Goal: Use online tool/utility: Utilize a website feature to perform a specific function

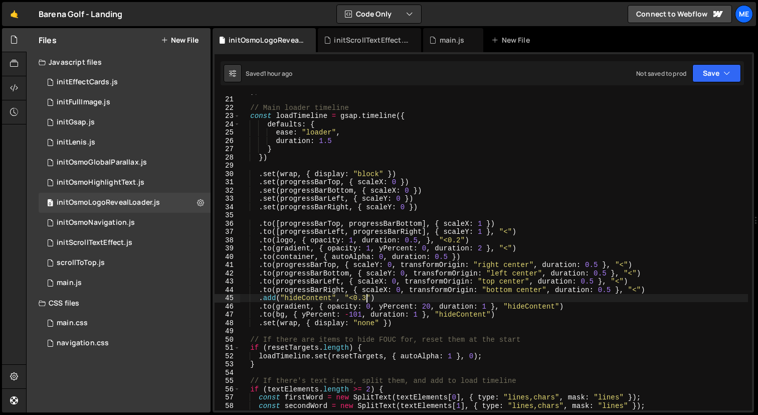
scroll to position [165, 0]
click at [527, 248] on div ") ; // Main loader timeline const loadTimeline = gsap . timeline ({ defaults : …" at bounding box center [494, 253] width 509 height 333
type textarea ".to(gradient, { opacity: 1, yPercent: 0, duration: 2 }, "<")"
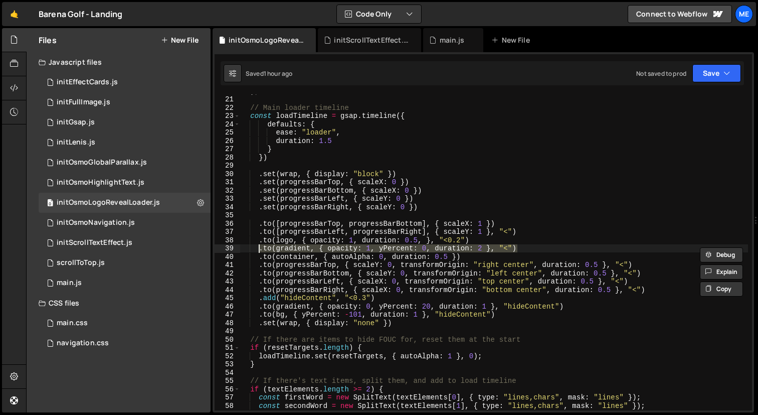
scroll to position [0, 1]
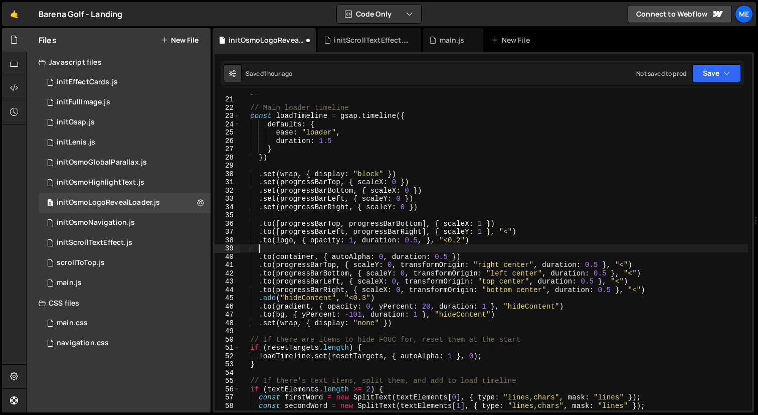
type textarea ".to([progressBarLeft, progressBarRight], { scaleY: 1 }, "<")"
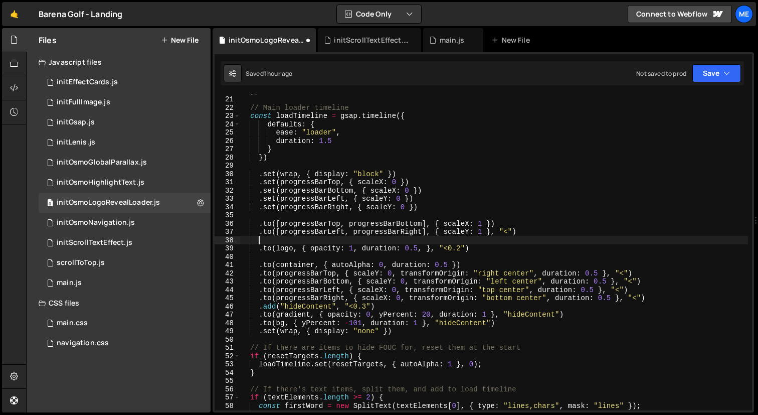
paste textarea ".to(gradient, { opacity: 1, yPercent: 0, duration: 2 }, "<")"
click at [485, 240] on div ") ; // Main loader timeline const loadTimeline = gsap . timeline ({ defaults : …" at bounding box center [494, 253] width 509 height 333
drag, startPoint x: 434, startPoint y: 241, endPoint x: 495, endPoint y: 241, distance: 60.7
click at [495, 241] on div ") ; // Main loader timeline const loadTimeline = gsap . timeline ({ defaults : …" at bounding box center [494, 253] width 509 height 333
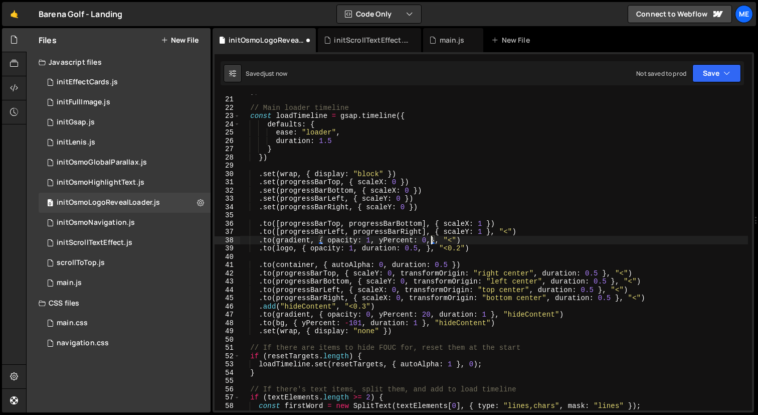
scroll to position [0, 15]
drag, startPoint x: 514, startPoint y: 231, endPoint x: 494, endPoint y: 231, distance: 20.1
click at [494, 231] on div ") ; // Main loader timeline const loadTimeline = gsap . timeline ({ defaults : …" at bounding box center [494, 253] width 509 height 333
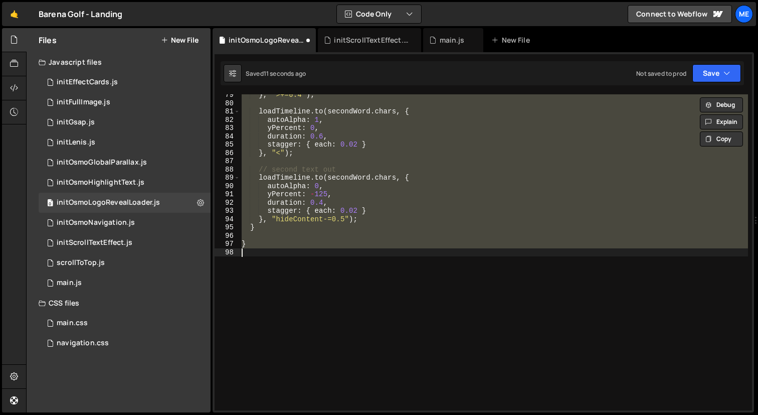
type textarea ".to([progressBarLeft, progressBarRight], { scaleY: 1 }, "<")"
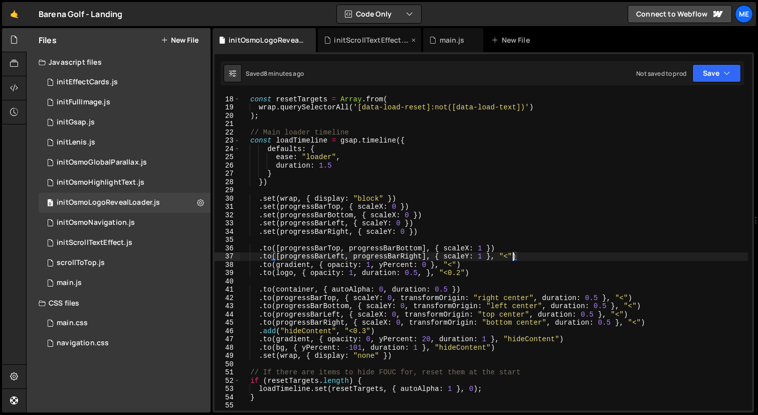
click at [348, 44] on div "initScrollTextEffect.js" at bounding box center [371, 40] width 75 height 10
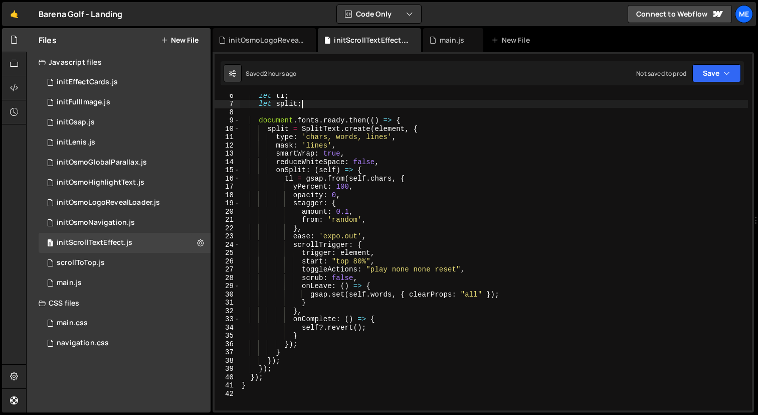
scroll to position [0, 4]
click at [383, 106] on div "let tl ; let split ; document . fonts . ready . then (( ) => { split = SplitTex…" at bounding box center [494, 257] width 509 height 333
click at [347, 136] on div "let tl ; let split ; document . fonts . ready . then (( ) => { split = SplitTex…" at bounding box center [494, 257] width 509 height 333
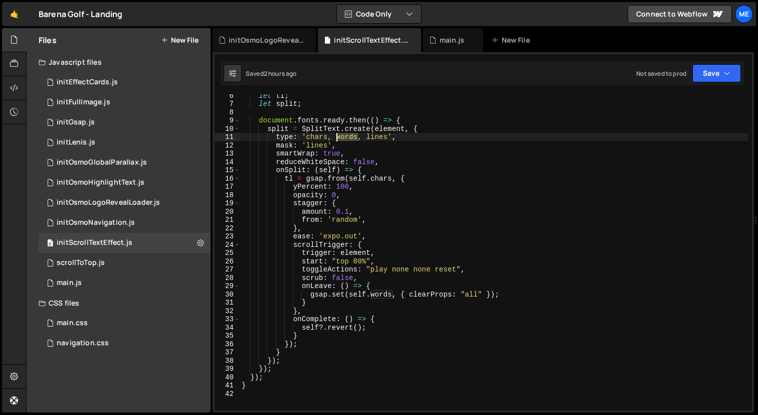
click at [347, 136] on div "let tl ; let split ; document . fonts . ready . then (( ) => { split = SplitTex…" at bounding box center [494, 257] width 509 height 333
click at [317, 143] on div "let tl ; let split ; document . fonts . ready . then (( ) => { split = SplitTex…" at bounding box center [494, 257] width 509 height 333
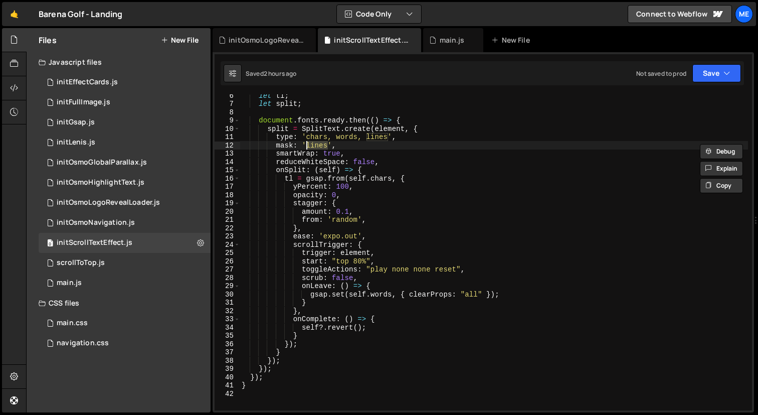
paste textarea "word"
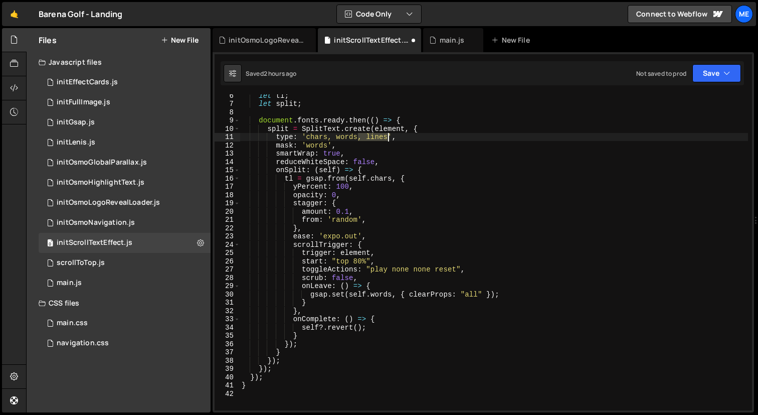
drag, startPoint x: 358, startPoint y: 137, endPoint x: 389, endPoint y: 137, distance: 30.6
click at [389, 137] on div "let tl ; let split ; document . fonts . ready . then (( ) => { split = SplitTex…" at bounding box center [494, 257] width 509 height 333
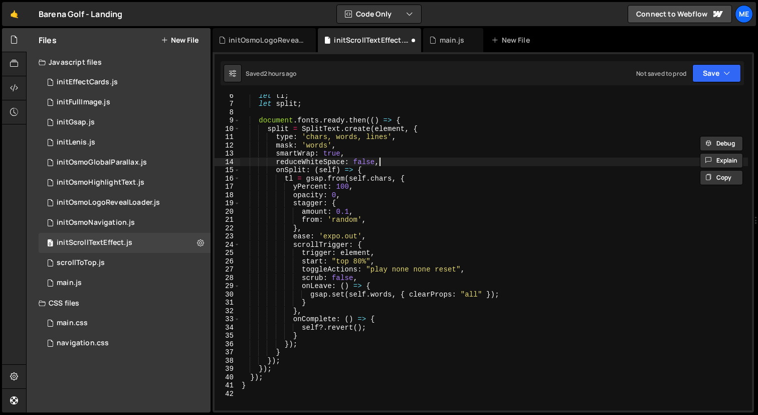
click at [394, 161] on div "let tl ; let split ; document . fonts . ready . then (( ) => { split = SplitTex…" at bounding box center [494, 257] width 509 height 333
click at [373, 140] on div "let tl ; let split ; document . fonts . ready . then (( ) => { split = SplitTex…" at bounding box center [494, 257] width 509 height 333
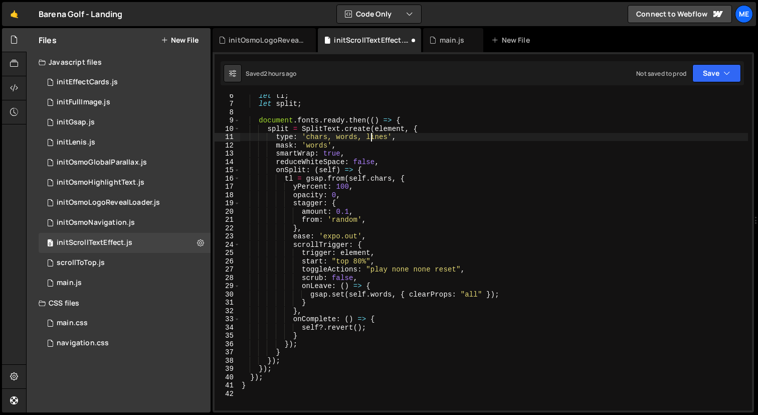
click at [373, 140] on div "let tl ; let split ; document . fonts . ready . then (( ) => { split = SplitTex…" at bounding box center [494, 257] width 509 height 333
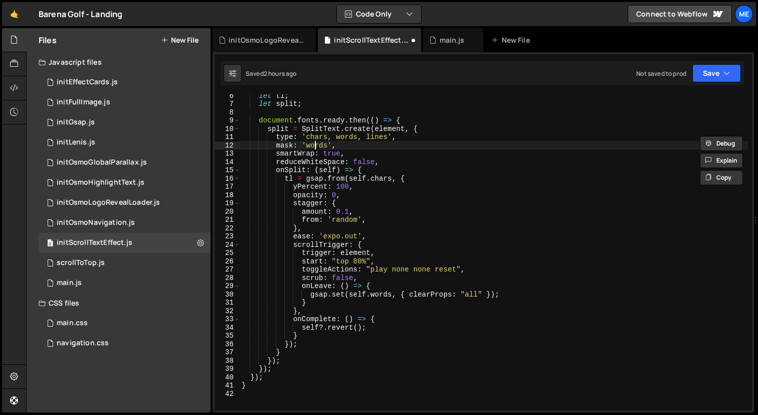
click at [317, 147] on div "let tl ; let split ; document . fonts . ready . then (( ) => { split = SplitTex…" at bounding box center [494, 257] width 509 height 333
paste textarea "line"
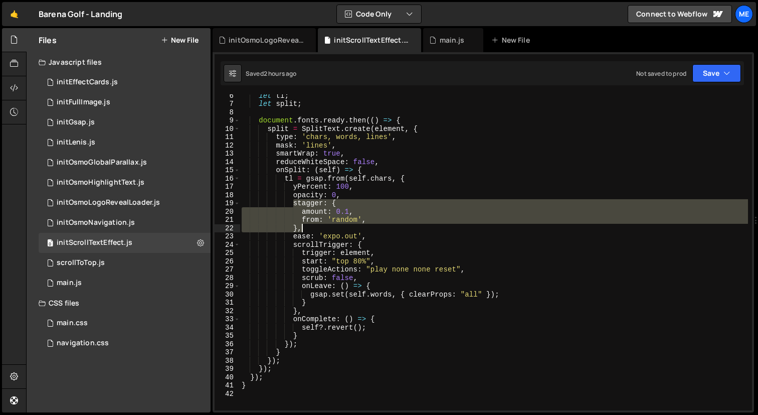
drag, startPoint x: 292, startPoint y: 204, endPoint x: 323, endPoint y: 226, distance: 37.4
click at [323, 226] on div "let tl ; let split ; document . fonts . ready . then (( ) => { split = SplitTex…" at bounding box center [494, 257] width 509 height 333
type textarea "},*/"
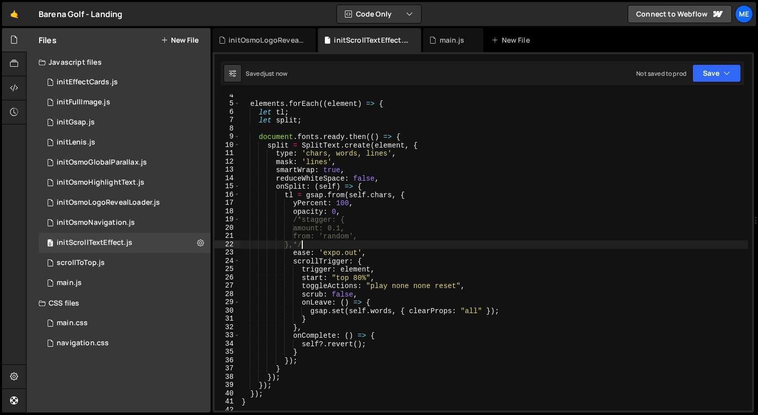
scroll to position [0, 0]
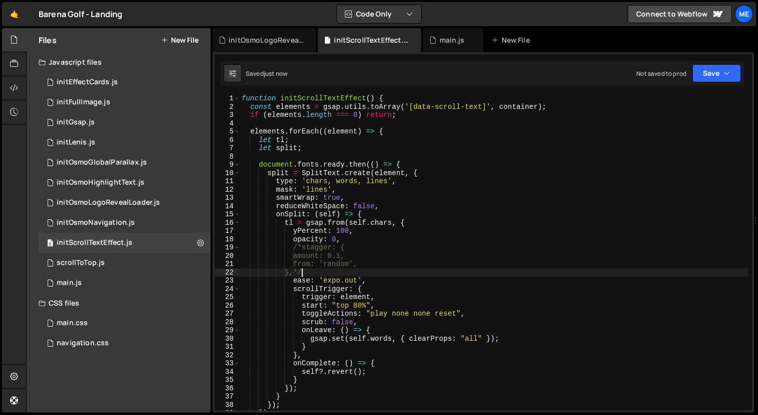
click at [347, 154] on div "function initScrollTextEffect ( ) { const elements = gsap . utils . toArray ( '…" at bounding box center [494, 260] width 509 height 333
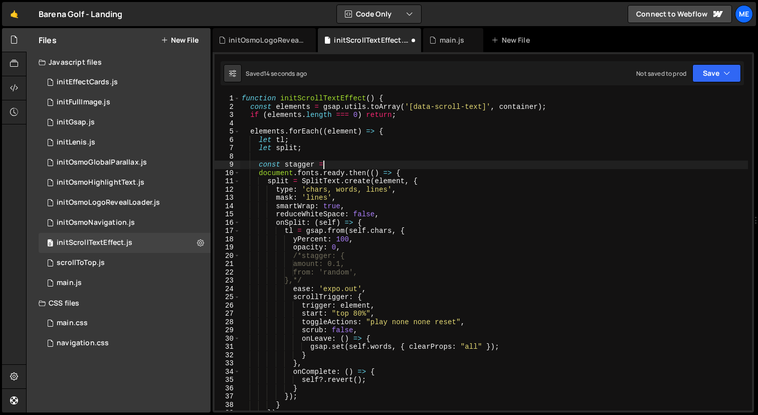
scroll to position [0, 6]
click at [315, 163] on div "function initScrollTextEffect ( ) { const elements = gsap . utils . toArray ( '…" at bounding box center [494, 260] width 509 height 333
click at [302, 257] on div "function initScrollTextEffect ( ) { const elements = gsap . utils . toArray ( '…" at bounding box center [494, 260] width 509 height 333
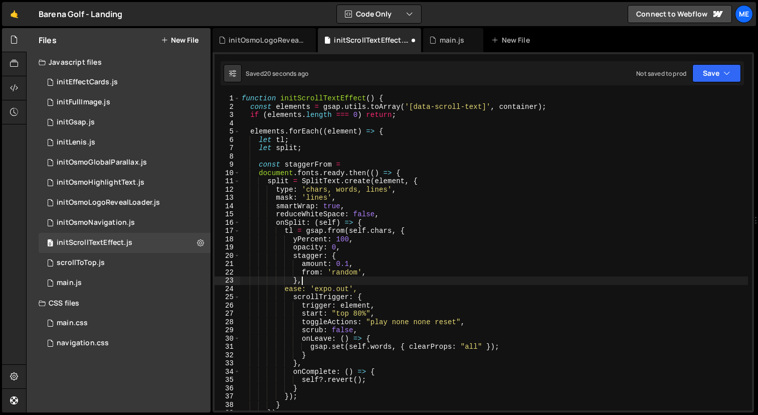
scroll to position [0, 4]
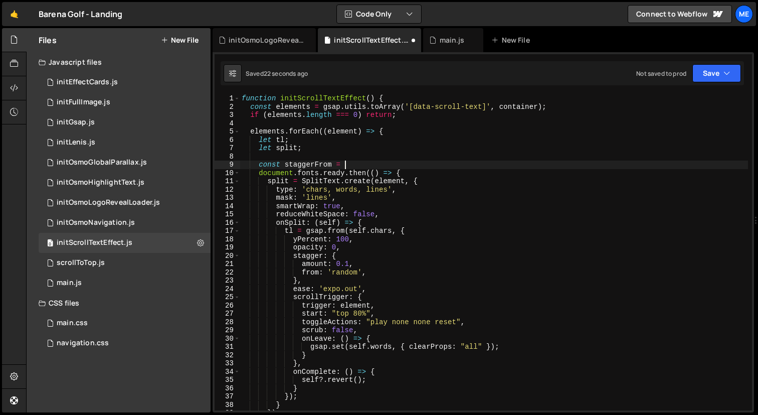
click at [348, 166] on div "function initScrollTextEffect ( ) { const elements = gsap . utils . toArray ( '…" at bounding box center [494, 260] width 509 height 333
type textarea "const staggerFrom = element.getAttribute('data-scroll-text-from')"
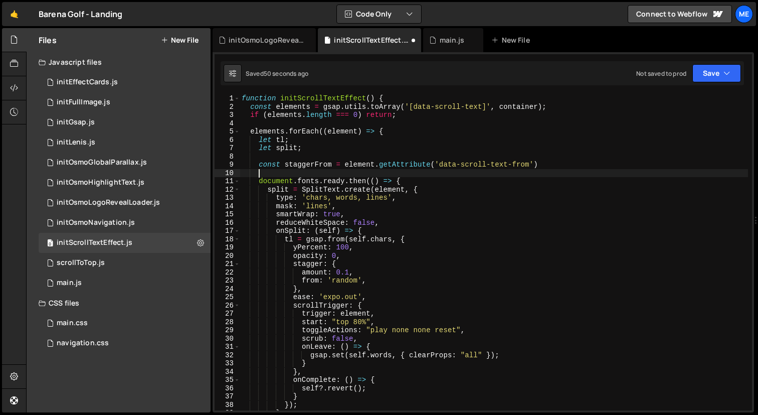
type textarea "const staggerFrom = element.getAttribute('data-scroll-text-from')"
type textarea "document.fonts.ready.then(() => {"
type textarea "const staggerFrom = element.getAttribute('data-scroll-text-stagger-y')"
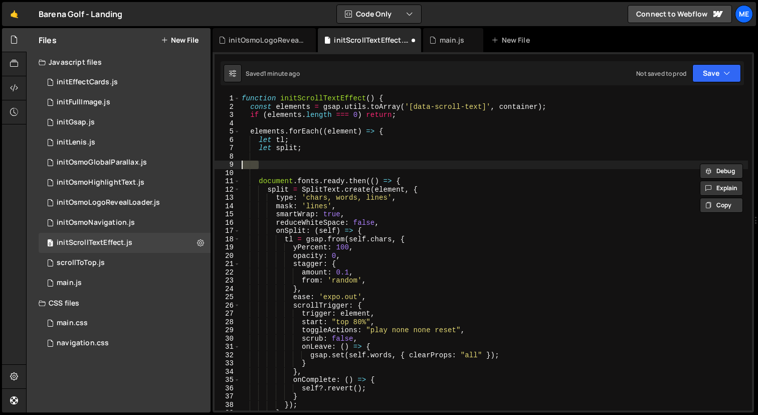
scroll to position [0, 0]
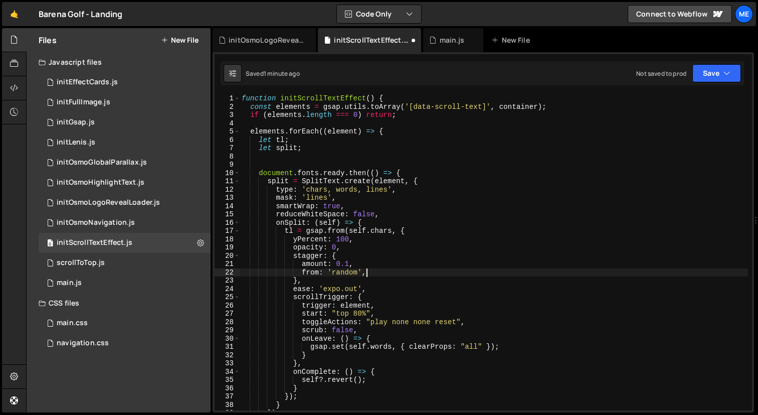
click at [366, 271] on div "function initScrollTextEffect ( ) { const elements = gsap . utils . toArray ( '…" at bounding box center [494, 260] width 509 height 333
type textarea "amount: 0.1,"
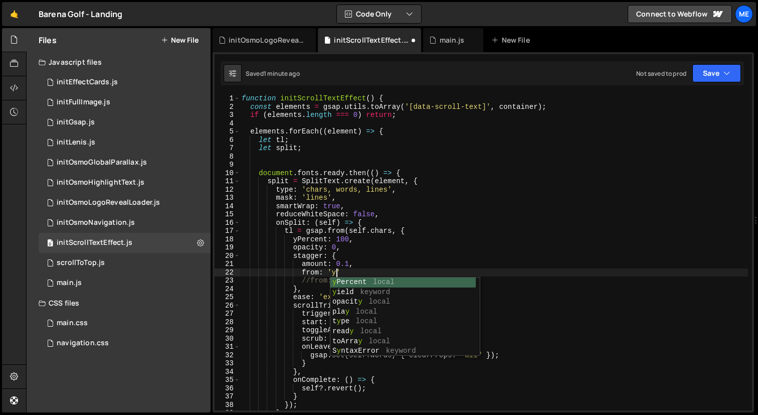
scroll to position [0, 6]
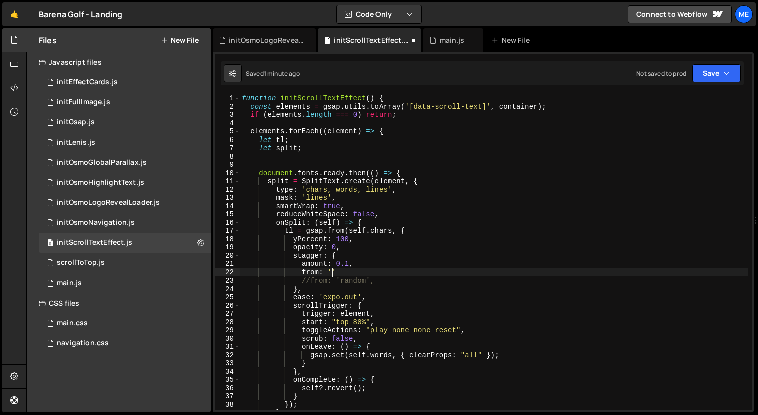
type textarea "from:"
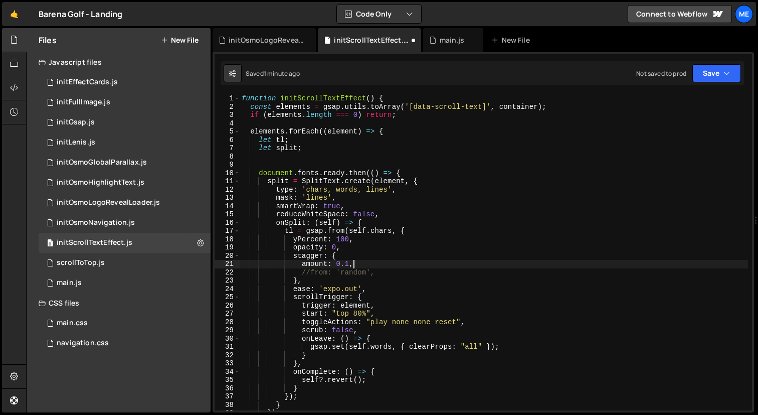
type textarea "//from: 'random',"
click at [366, 154] on div "function initScrollTextEffect ( ) { const elements = gsap . utils . toArray ( '…" at bounding box center [494, 260] width 509 height 333
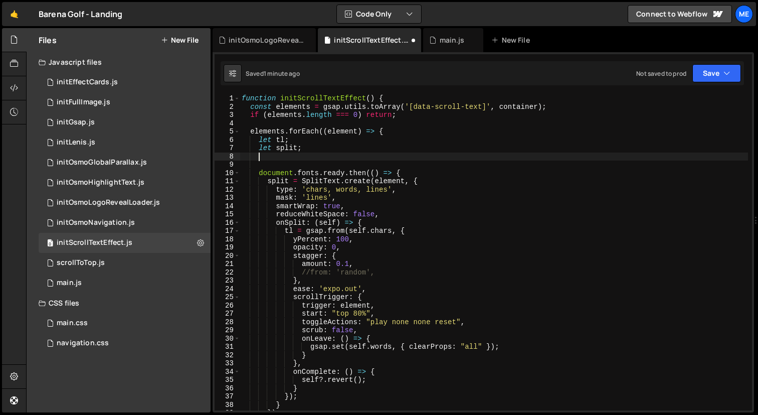
scroll to position [0, 1]
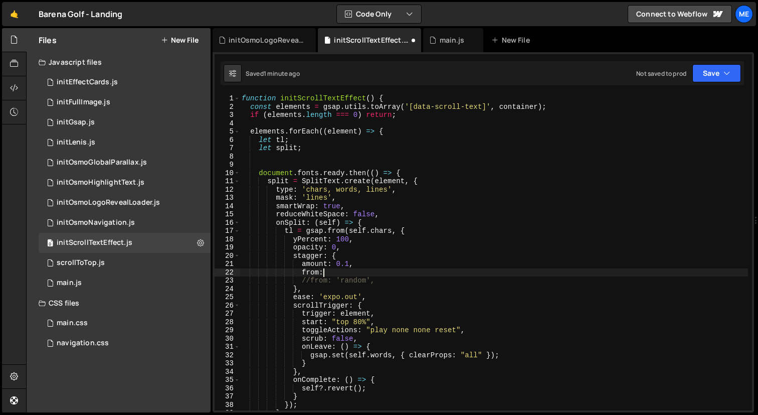
type textarea "from: 'random',"
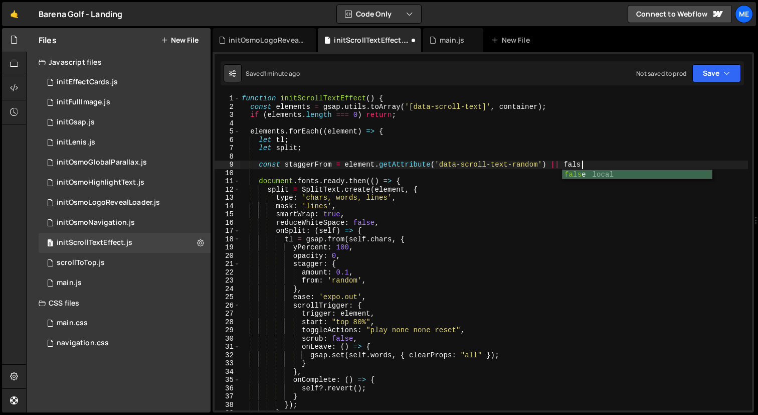
scroll to position [0, 24]
type textarea "const staggerFrom = element.getAttribute('data-scroll-text-random') ||"
click at [251, 163] on div "function initScrollTextEffect ( ) { const elements = gsap . utils . toArray ( '…" at bounding box center [494, 260] width 509 height 333
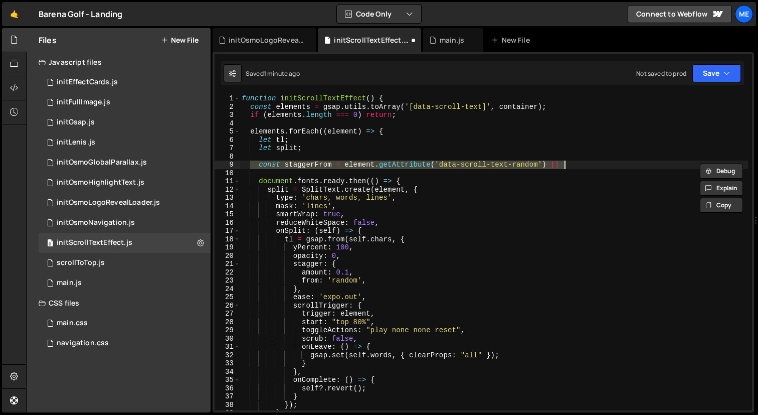
scroll to position [0, 0]
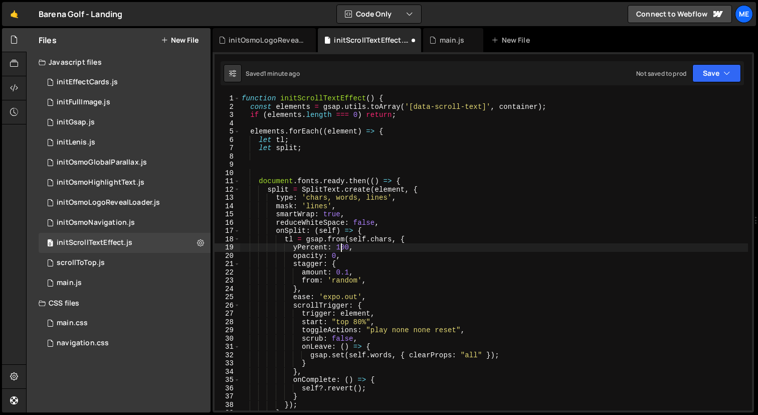
click at [341, 247] on div "function initScrollTextEffect ( ) { const elements = gsap . utils . toArray ( '…" at bounding box center [494, 260] width 509 height 333
type textarea "yPercent: 50,"
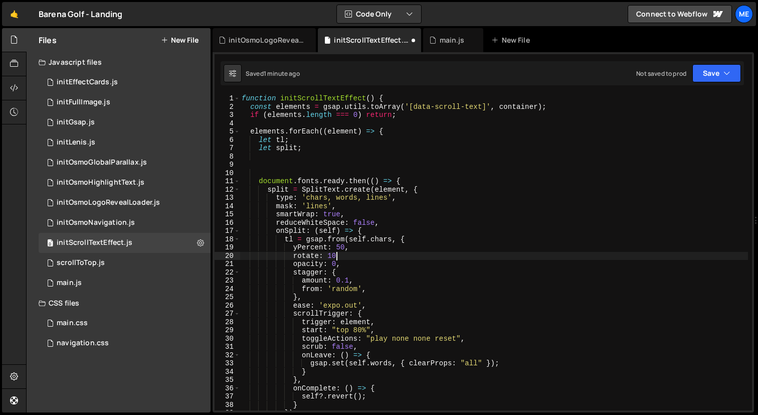
scroll to position [0, 6]
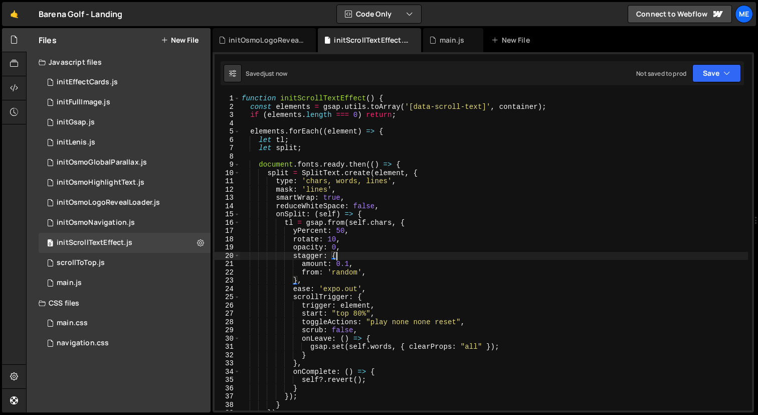
click at [375, 272] on div "function initScrollTextEffect ( ) { const elements = gsap . utils . toArray ( '…" at bounding box center [494, 260] width 509 height 333
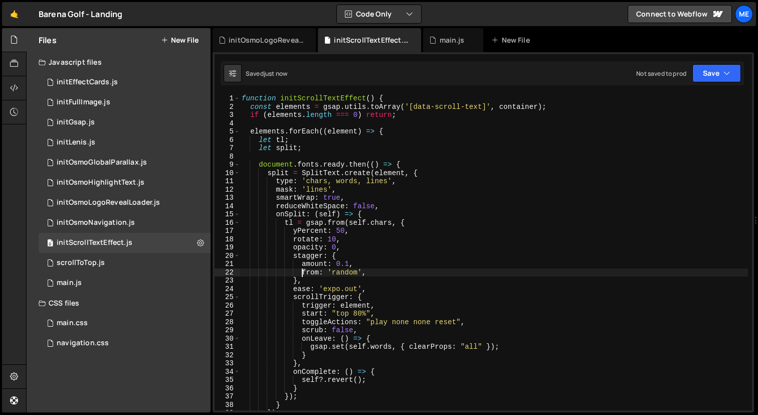
scroll to position [0, 5]
click at [338, 98] on div "function initScrollTextEffect ( ) { const elements = gsap . utils . toArray ( '…" at bounding box center [494, 260] width 509 height 333
type textarea "function initScrollTextEffect() {"
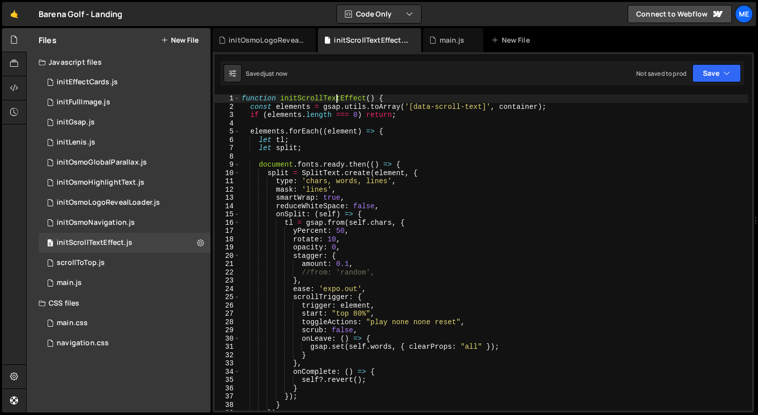
click at [338, 98] on div "function initScrollTextEffect ( ) { const elements = gsap . utils . toArray ( '…" at bounding box center [494, 260] width 509 height 333
click at [453, 37] on div "main.js" at bounding box center [452, 40] width 25 height 10
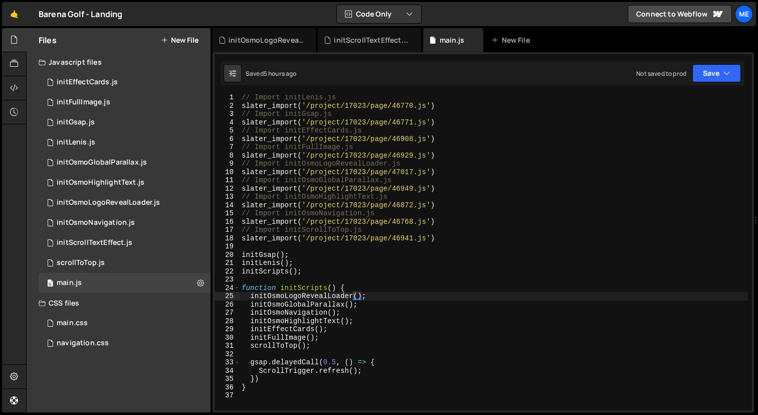
click at [449, 234] on div "// Import initLenis.js slater_import ( '/project/17023/page/46770.js' ) // Impo…" at bounding box center [494, 259] width 509 height 333
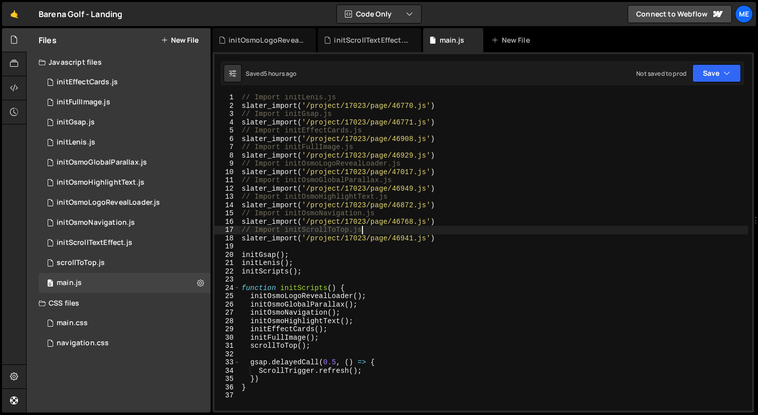
type textarea "slater_import('/project/17023/page/46768.js')"
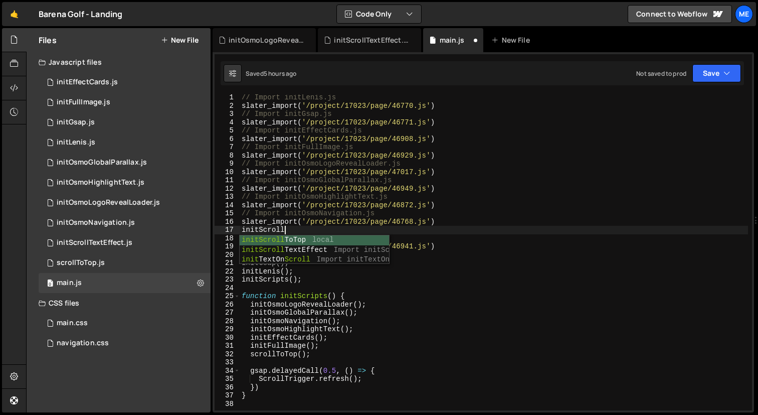
scroll to position [0, 3]
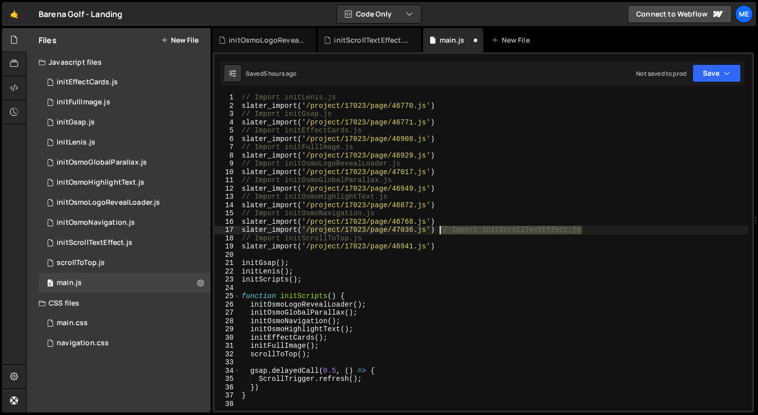
click at [439, 231] on div "// Import initLenis.js slater_import ( '/project/17023/page/46770.js' ) // Impo…" at bounding box center [494, 259] width 509 height 333
click at [444, 224] on div "// Import initLenis.js slater_import ( '/project/17023/page/46770.js' ) // Impo…" at bounding box center [494, 259] width 509 height 333
type textarea "slater_import('/project/17023/page/46768.js')"
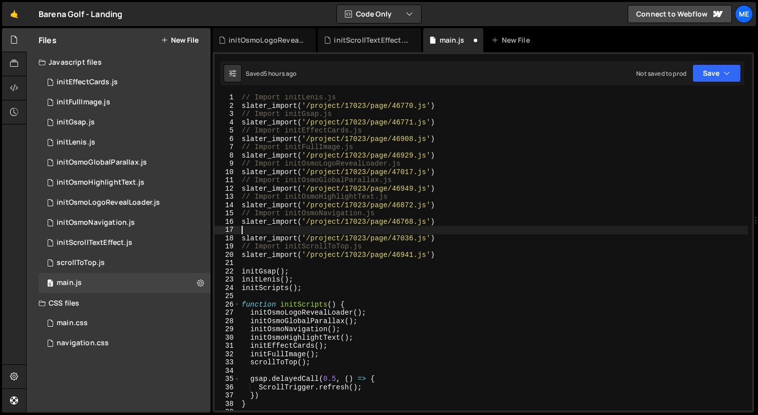
paste textarea "// Import initScrollTextEffect.js"
click at [356, 233] on div "// Import initLenis.js slater_import ( '/project/17023/page/46770.js' ) // Impo…" at bounding box center [494, 259] width 509 height 333
click at [350, 361] on div "// Import initLenis.js slater_import ( '/project/17023/page/46770.js' ) // Impo…" at bounding box center [494, 259] width 509 height 333
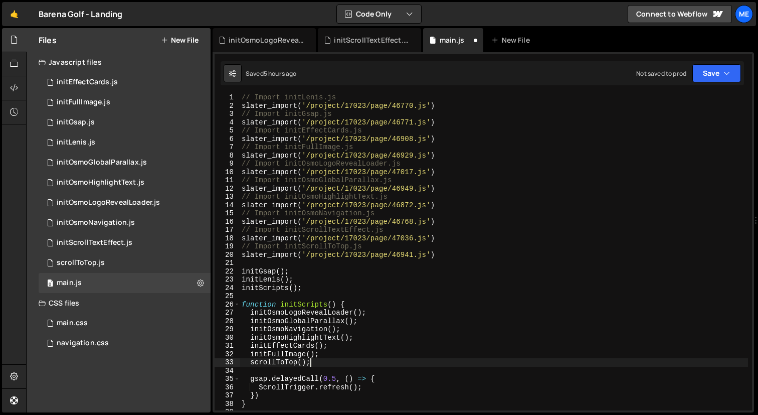
click at [362, 349] on div "// Import initLenis.js slater_import ( '/project/17023/page/46770.js' ) // Impo…" at bounding box center [494, 259] width 509 height 333
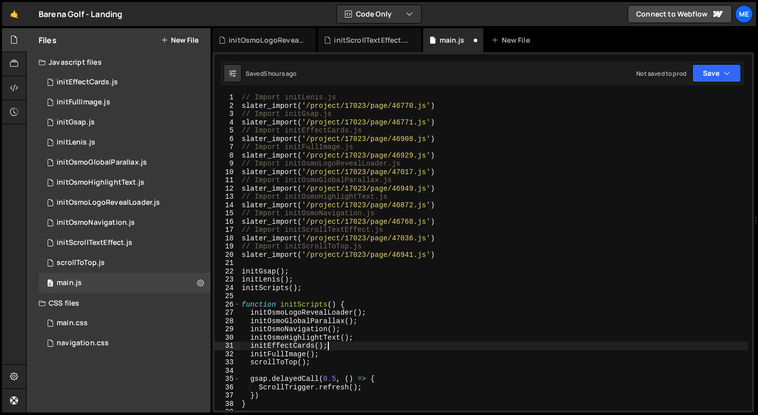
type textarea "initOsmoHighlightText();"
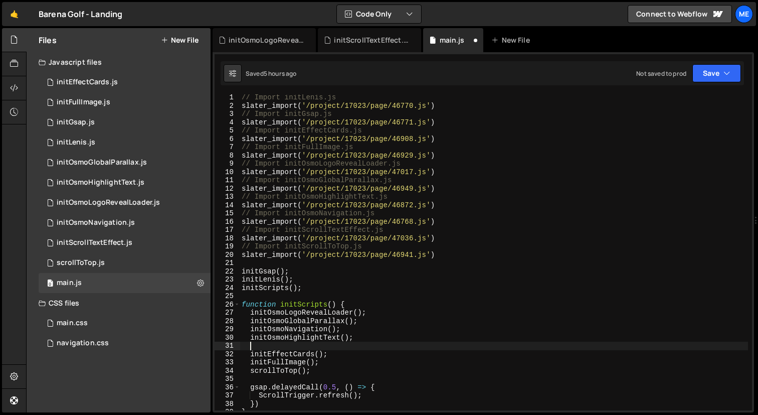
paste textarea "initScrollTextEffect"
type textarea "initScrollTextEffect();"
click at [295, 347] on div "// Import initLenis.js slater_import ( '/project/17023/page/46770.js' ) // Impo…" at bounding box center [494, 259] width 509 height 333
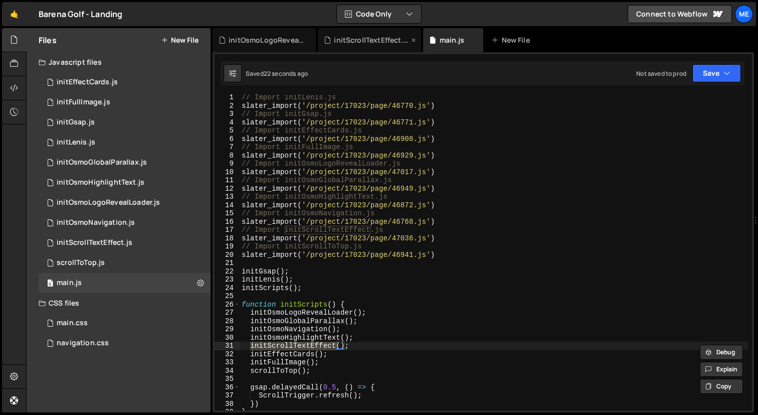
click at [379, 36] on div "initScrollTextEffect.js" at bounding box center [371, 40] width 75 height 10
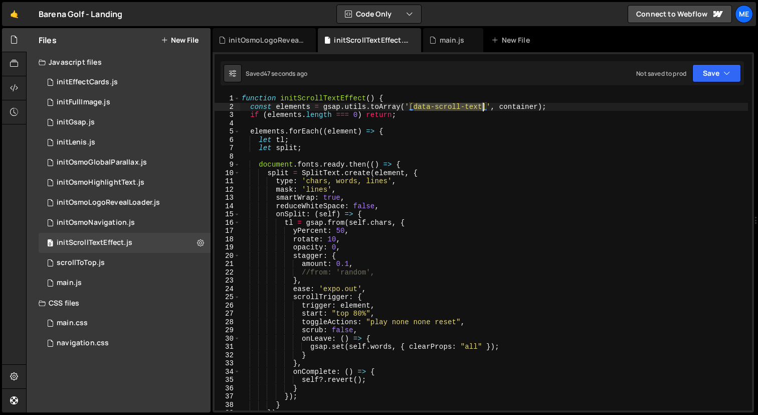
drag, startPoint x: 415, startPoint y: 108, endPoint x: 483, endPoint y: 107, distance: 67.2
click at [483, 107] on div "function initScrollTextEffect ( ) { const elements = gsap . utils . toArray ( '…" at bounding box center [494, 260] width 509 height 333
click at [449, 115] on div "function initScrollTextEffect ( ) { const elements = gsap . utils . toArray ( '…" at bounding box center [494, 260] width 509 height 333
drag, startPoint x: 492, startPoint y: 106, endPoint x: 539, endPoint y: 106, distance: 47.2
click at [539, 106] on div "function initScrollTextEffect ( ) { const elements = gsap . utils . toArray ( '…" at bounding box center [494, 260] width 509 height 333
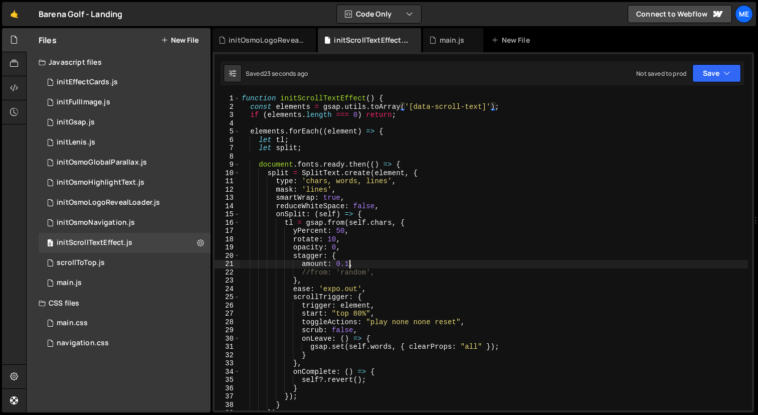
click at [349, 263] on div "function initScrollTextEffect ( ) { const elements = gsap . utils . toArray ( '…" at bounding box center [494, 260] width 509 height 333
click at [338, 265] on div "function initScrollTextEffect ( ) { const elements = gsap . utils . toArray ( '…" at bounding box center [494, 260] width 509 height 333
click at [360, 259] on div "function initScrollTextEffect ( ) { const elements = gsap . utils . toArray ( '…" at bounding box center [494, 260] width 509 height 333
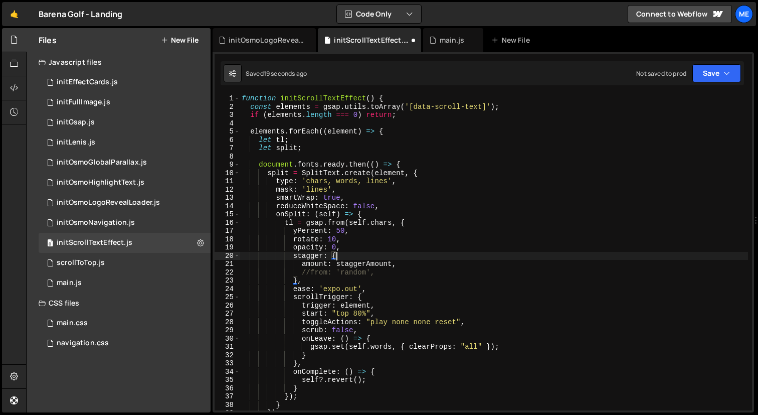
scroll to position [0, 6]
click at [360, 259] on div "function initScrollTextEffect ( ) { const elements = gsap . utils . toArray ( '…" at bounding box center [494, 260] width 509 height 333
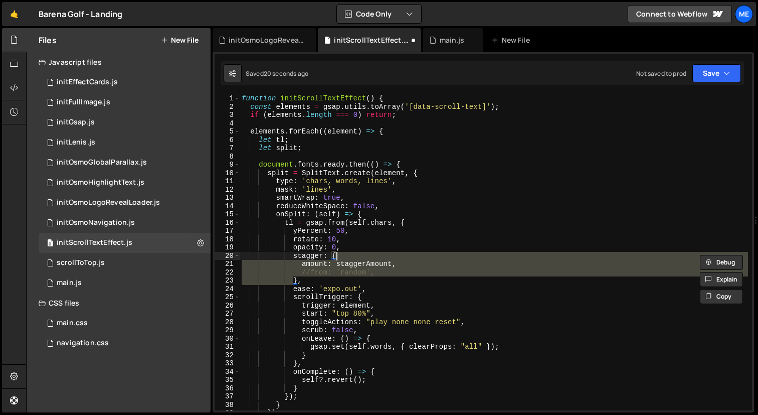
click at [360, 263] on div "function initScrollTextEffect ( ) { const elements = gsap . utils . toArray ( '…" at bounding box center [494, 252] width 509 height 316
click at [360, 263] on div "function initScrollTextEffect ( ) { const elements = gsap . utils . toArray ( '…" at bounding box center [494, 260] width 509 height 333
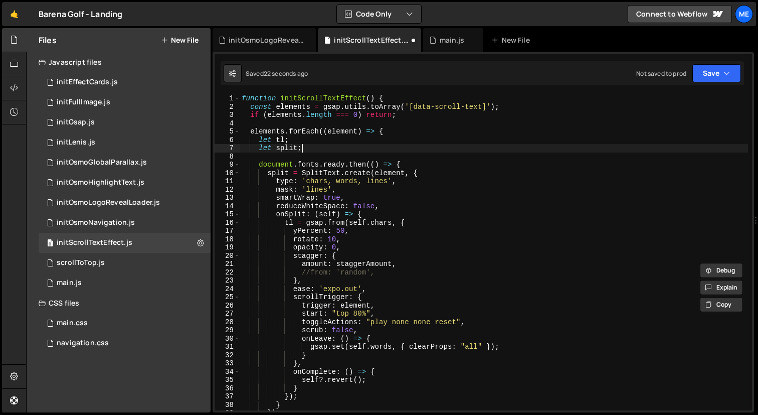
click at [335, 152] on div "function initScrollTextEffect ( ) { const elements = gsap . utils . toArray ( '…" at bounding box center [494, 260] width 509 height 333
type textarea "let split;"
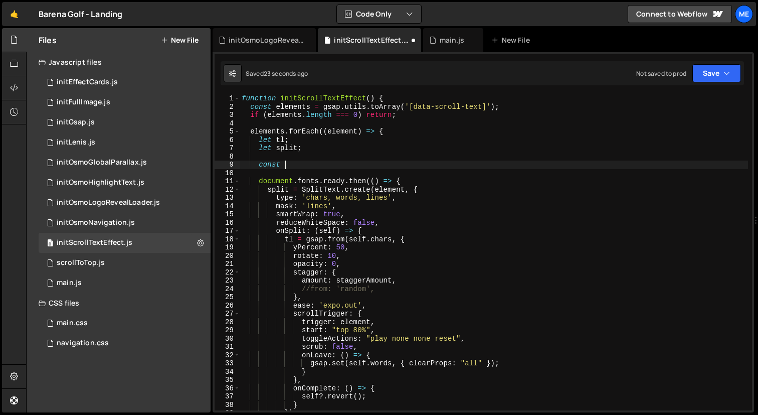
paste textarea "staggerAmount"
drag, startPoint x: 316, startPoint y: 165, endPoint x: 343, endPoint y: 164, distance: 27.1
click at [343, 164] on div "function initScrollTextEffect ( ) { const elements = gsap . utils . toArray ( '…" at bounding box center [494, 260] width 509 height 333
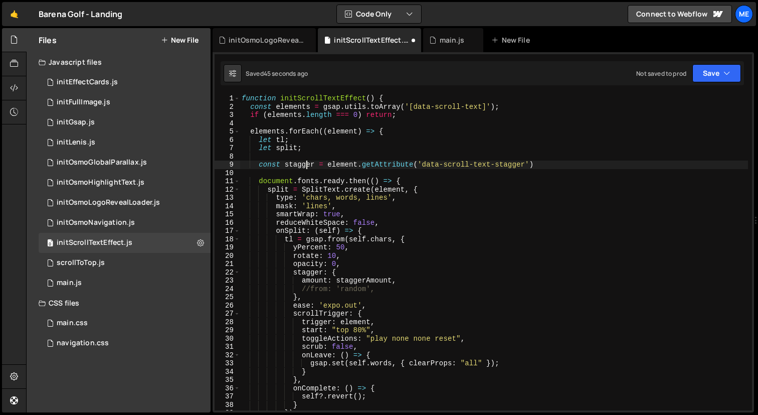
click at [305, 164] on div "function initScrollTextEffect ( ) { const elements = gsap . utils . toArray ( '…" at bounding box center [494, 260] width 509 height 333
click at [352, 277] on div "function initScrollTextEffect ( ) { const elements = gsap . utils . toArray ( '…" at bounding box center [494, 260] width 509 height 333
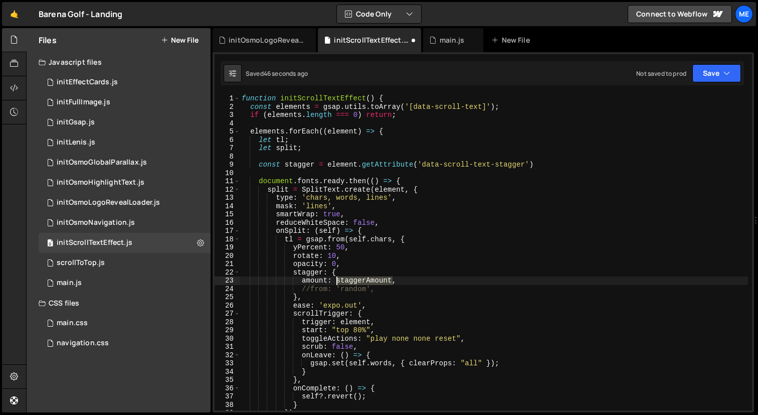
click at [352, 277] on div "function initScrollTextEffect ( ) { const elements = gsap . utils . toArray ( '…" at bounding box center [494, 260] width 509 height 333
paste textarea
click at [328, 303] on div "function initScrollTextEffect ( ) { const elements = gsap . utils . toArray ( '…" at bounding box center [494, 260] width 509 height 333
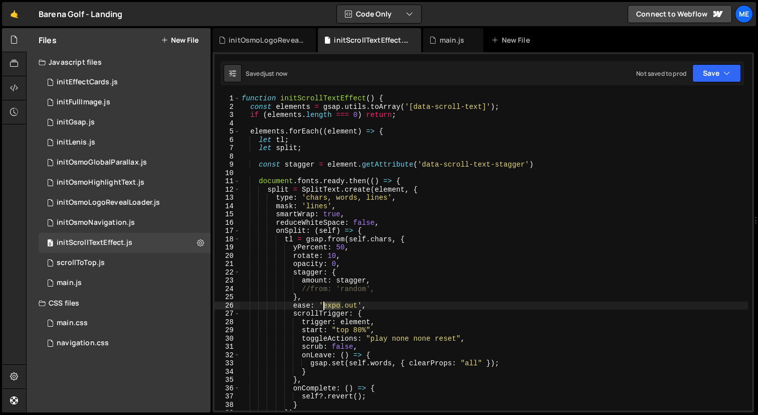
click at [328, 303] on div "function initScrollTextEffect ( ) { const elements = gsap . utils . toArray ( '…" at bounding box center [494, 260] width 509 height 333
type textarea "ease: 'expo.out',"
click at [92, 120] on div "initGsap.js" at bounding box center [76, 122] width 38 height 9
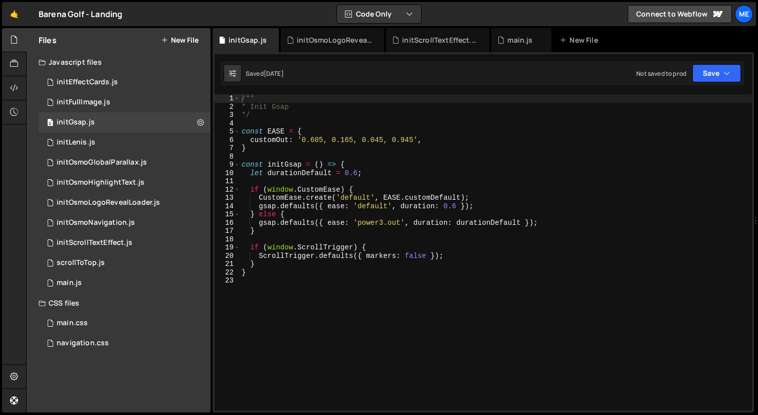
click at [268, 143] on div "/** * Init Gsap */ const EASE = { customOut : '0.605, 0.165, 0.045, 0.945' , } …" at bounding box center [496, 260] width 513 height 333
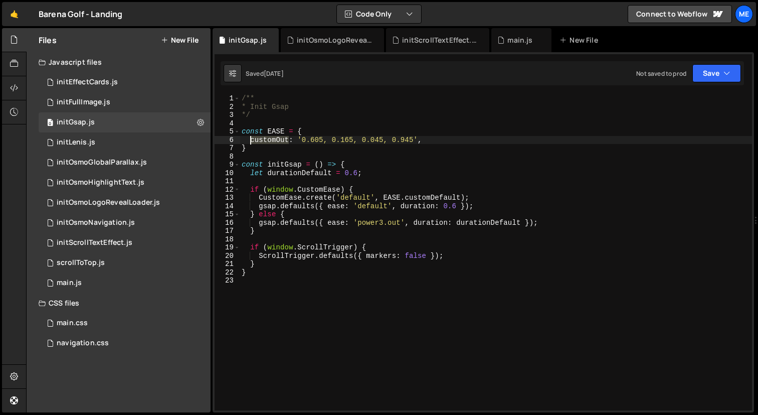
click at [268, 143] on div "/** * Init Gsap */ const EASE = { customOut : '0.605, 0.165, 0.045, 0.945' , } …" at bounding box center [496, 260] width 513 height 333
click at [421, 195] on div "/** * Init Gsap */ const EASE = { customOut : '0.605, 0.165, 0.045, 0.945' , } …" at bounding box center [496, 260] width 513 height 333
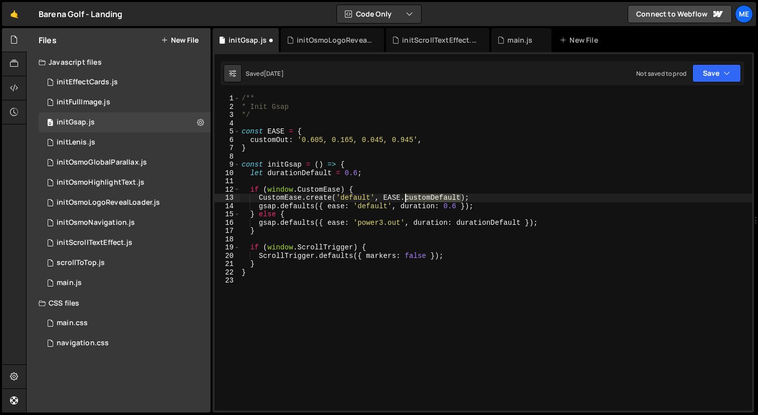
click at [421, 195] on div "/** * Init Gsap */ const EASE = { customOut : '0.605, 0.165, 0.045, 0.945' , } …" at bounding box center [496, 260] width 513 height 333
paste textarea "Ou"
click at [437, 197] on div "/** * Init Gsap */ const EASE = { customOut : '0.605, 0.165, 0.045, 0.945' , } …" at bounding box center [496, 252] width 513 height 316
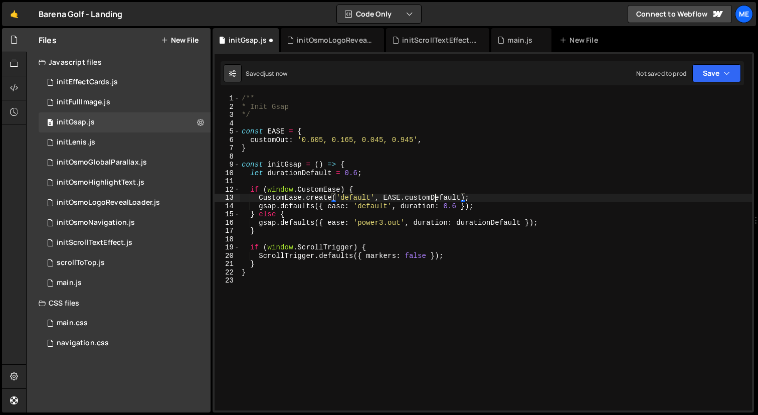
click at [437, 197] on div "/** * Init Gsap */ const EASE = { customOut : '0.605, 0.165, 0.045, 0.945' , } …" at bounding box center [496, 260] width 513 height 333
click at [270, 140] on div "/** * Init Gsap */ const EASE = { customOut : '0.605, 0.165, 0.045, 0.945' , } …" at bounding box center [496, 260] width 513 height 333
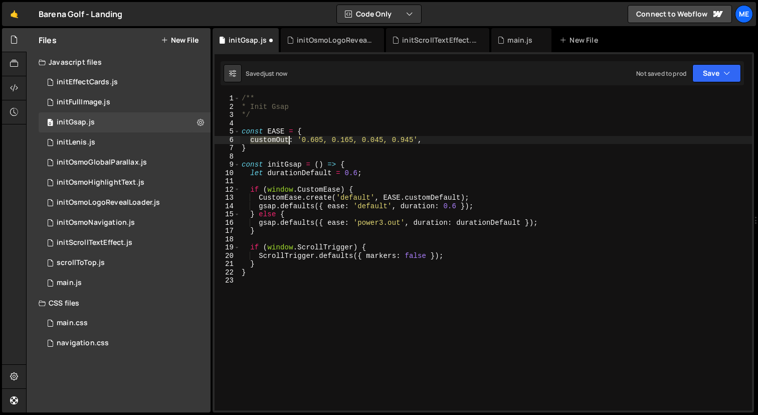
click at [270, 140] on div "/** * Init Gsap */ const EASE = { customOut : '0.605, 0.165, 0.045, 0.945' , } …" at bounding box center [496, 260] width 513 height 333
click at [270, 140] on div "/** * Init Gsap */ const EASE = { backInOut : '0.605, 0.165, 0.045, 0.945' , } …" at bounding box center [496, 260] width 513 height 333
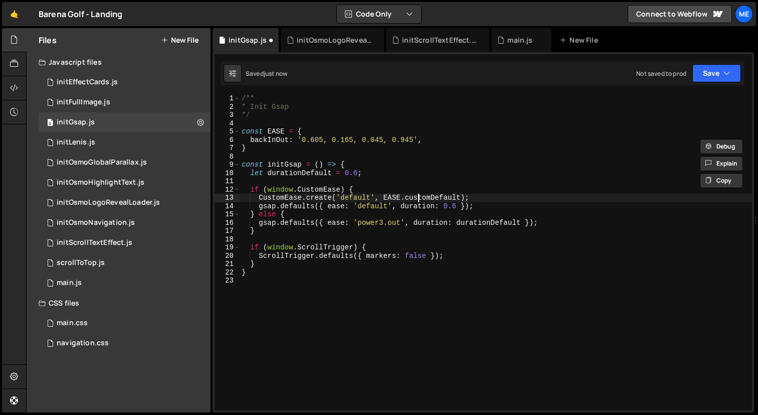
click at [420, 196] on div "/** * Init Gsap */ const EASE = { backInOut : '0.605, 0.165, 0.045, 0.945' , } …" at bounding box center [496, 260] width 513 height 333
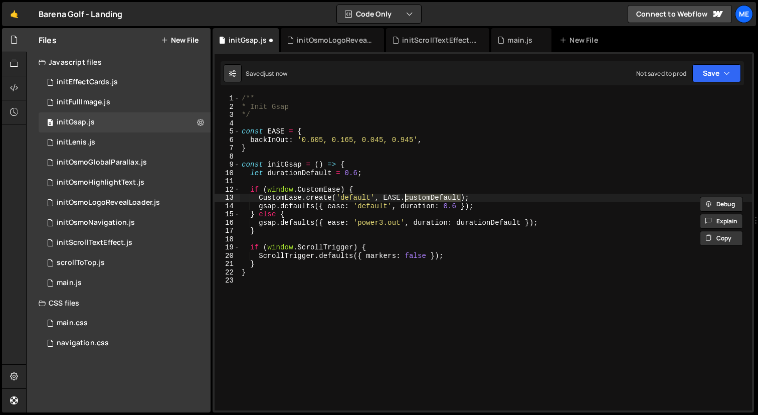
paste textarea "backInOu"
click at [360, 197] on div "/** * Init Gsap */ const EASE = { backInOut : '0.605, 0.165, 0.045, 0.945' , } …" at bounding box center [496, 260] width 513 height 333
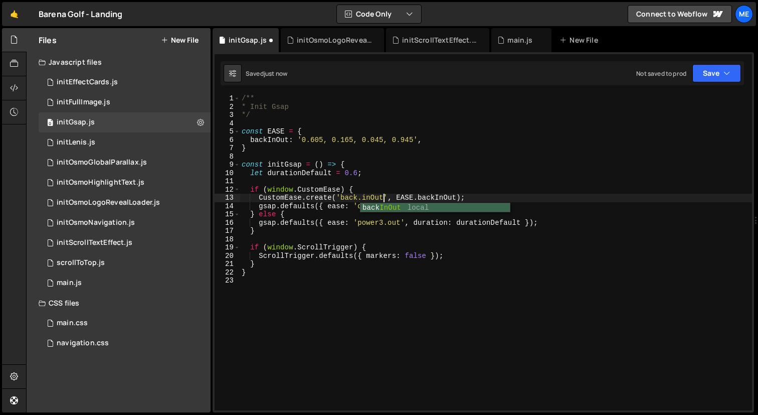
scroll to position [0, 10]
drag, startPoint x: 341, startPoint y: 197, endPoint x: 384, endPoint y: 197, distance: 42.6
click at [384, 197] on div "/** * Init Gsap */ const EASE = { backInOut : '0.605, 0.165, 0.045, 0.945' , } …" at bounding box center [496, 260] width 513 height 333
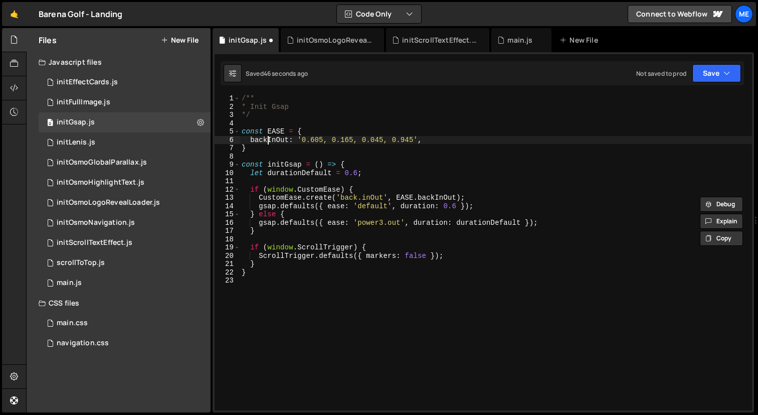
click at [267, 138] on div "/** * Init Gsap */ const EASE = { backInOut : '0.605, 0.165, 0.045, 0.945' , } …" at bounding box center [496, 260] width 513 height 333
paste textarea "cubic-defaul"
click at [355, 196] on div "/** * Init Gsap */ const EASE = { cubicDefault : '0.605, 0.165, 0.045, 0.945' ,…" at bounding box center [496, 260] width 513 height 333
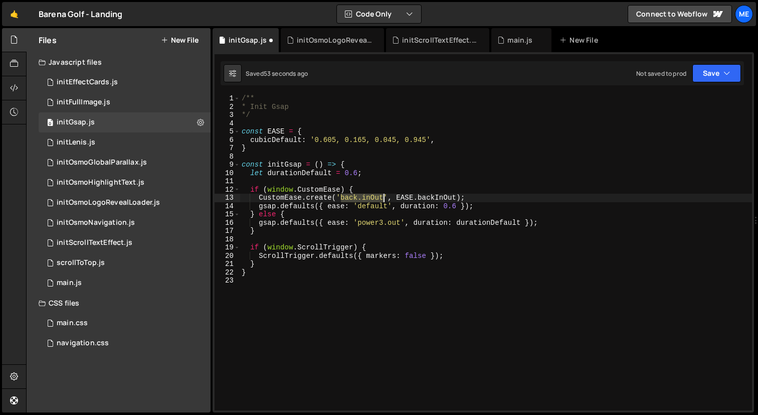
drag, startPoint x: 343, startPoint y: 196, endPoint x: 383, endPoint y: 196, distance: 40.1
click at [383, 196] on div "/** * Init Gsap */ const EASE = { cubicDefault : '0.605, 0.165, 0.045, 0.945' ,…" at bounding box center [496, 260] width 513 height 333
paste textarea "cubic-defaul"
click at [438, 198] on div "/** * Init Gsap */ const EASE = { cubicDefault : '0.605, 0.165, 0.045, 0.945' ,…" at bounding box center [496, 260] width 513 height 333
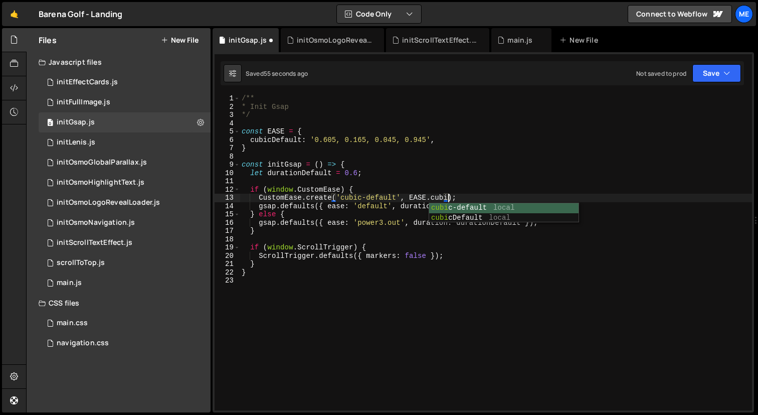
scroll to position [0, 15]
type textarea "CustomEase.create('cubic-default', EASE.cubicDefault);"
click at [104, 81] on div "initEffectCards.js" at bounding box center [87, 82] width 61 height 9
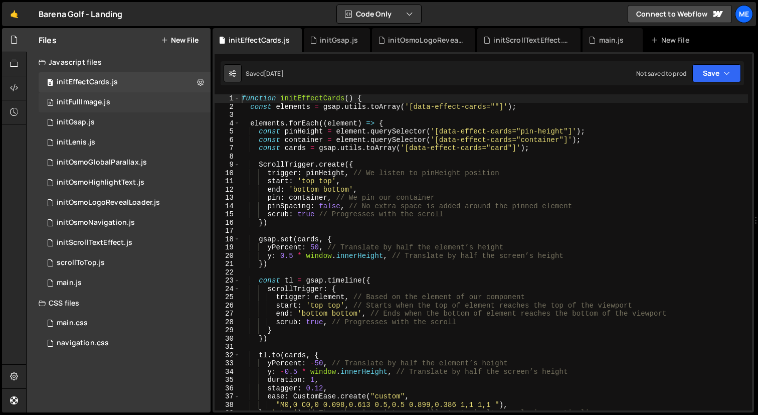
click at [89, 105] on div "initFullImage.js" at bounding box center [84, 102] width 54 height 9
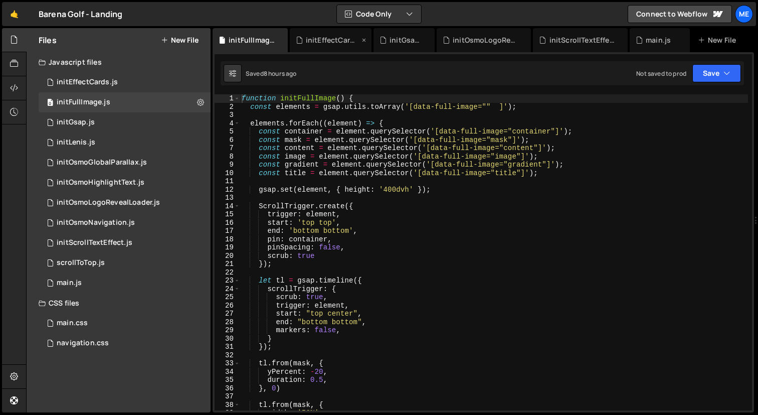
click at [342, 41] on div "initEffectCards.js" at bounding box center [333, 40] width 54 height 10
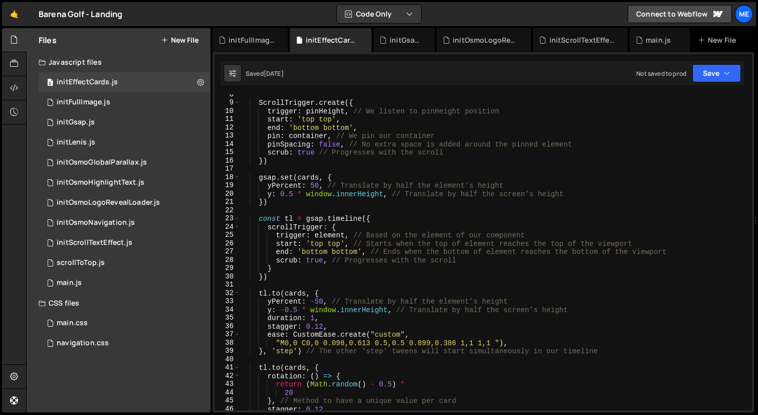
scroll to position [62, 0]
click at [257, 39] on div "initFullImage.js" at bounding box center [252, 40] width 47 height 10
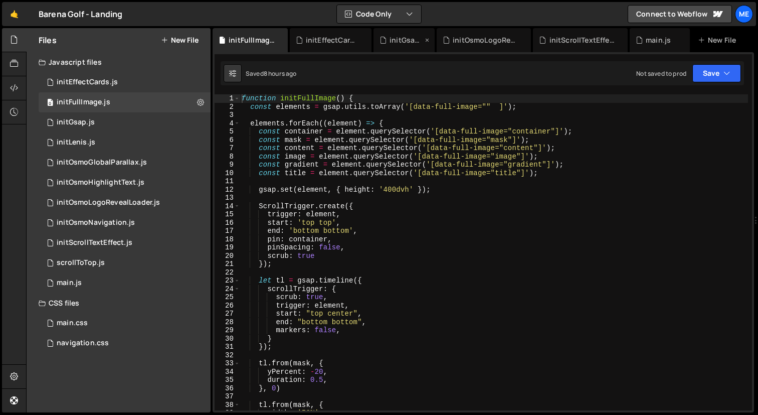
click at [416, 34] on div "initGsap.js" at bounding box center [404, 40] width 61 height 24
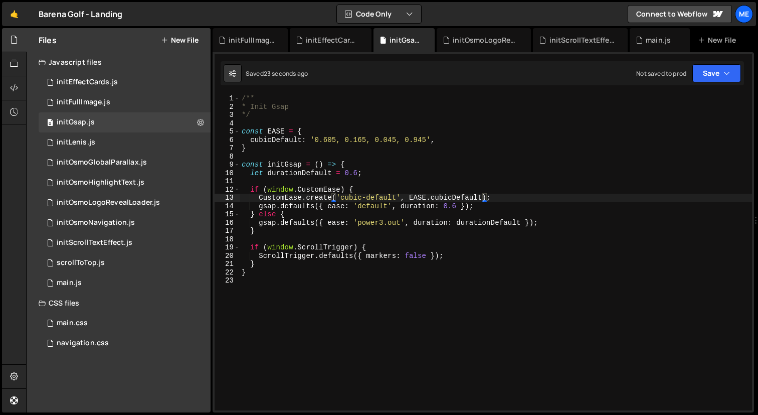
click at [365, 195] on div "/** * Init Gsap */ const EASE = { cubicDefault : '0.605, 0.165, 0.045, 0.945' ,…" at bounding box center [496, 260] width 513 height 333
drag, startPoint x: 341, startPoint y: 198, endPoint x: 396, endPoint y: 198, distance: 54.7
click at [396, 198] on div "/** * Init Gsap */ const EASE = { cubicDefault : '0.605, 0.165, 0.045, 0.945' ,…" at bounding box center [496, 260] width 513 height 333
click at [586, 42] on div "initScrollTextEffect.js" at bounding box center [583, 40] width 66 height 10
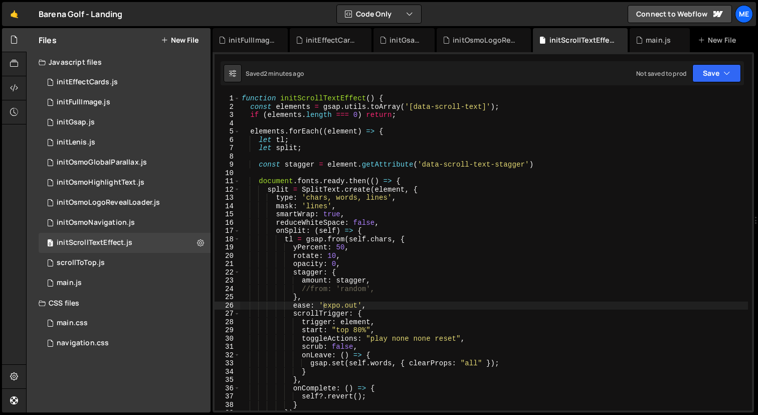
click at [339, 305] on div "function initScrollTextEffect ( ) { const elements = gsap . utils . toArray ( '…" at bounding box center [494, 260] width 509 height 333
click at [324, 307] on div "function initScrollTextEffect ( ) { const elements = gsap . utils . toArray ( '…" at bounding box center [494, 260] width 509 height 333
click at [322, 306] on div "function initScrollTextEffect ( ) { const elements = gsap . utils . toArray ( '…" at bounding box center [494, 260] width 509 height 333
paste textarea "cubic-default"
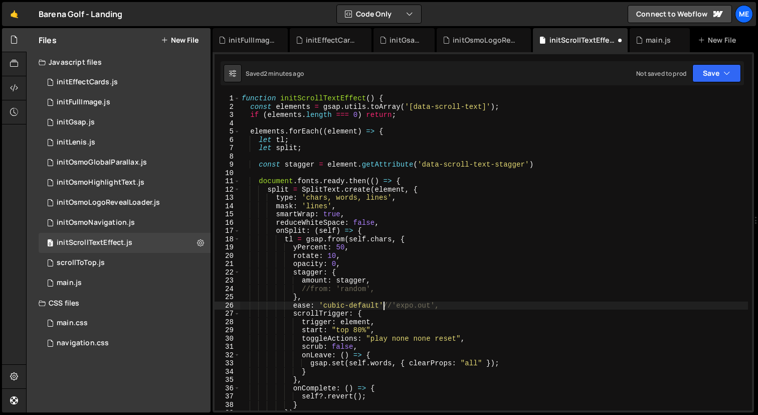
scroll to position [0, 10]
click at [539, 162] on div "function initScrollTextEffect ( ) { const elements = gsap . utils . toArray ( '…" at bounding box center [494, 260] width 509 height 333
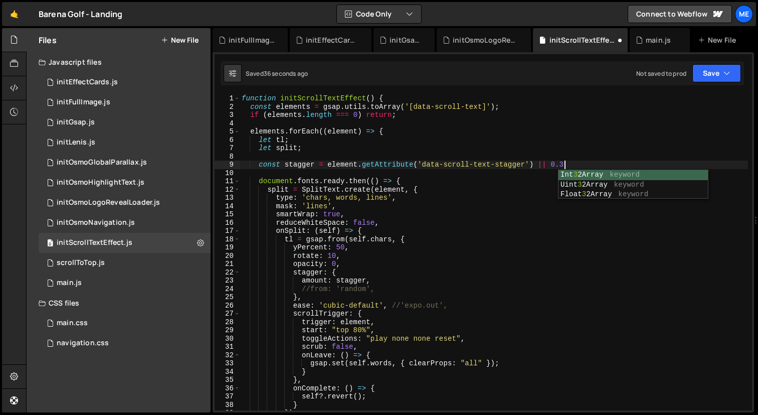
scroll to position [0, 22]
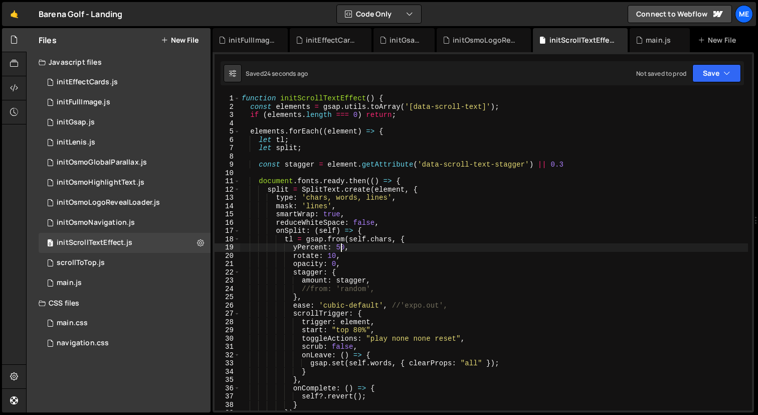
click at [341, 246] on div "function initScrollTextEffect ( ) { const elements = gsap . utils . toArray ( '…" at bounding box center [494, 260] width 509 height 333
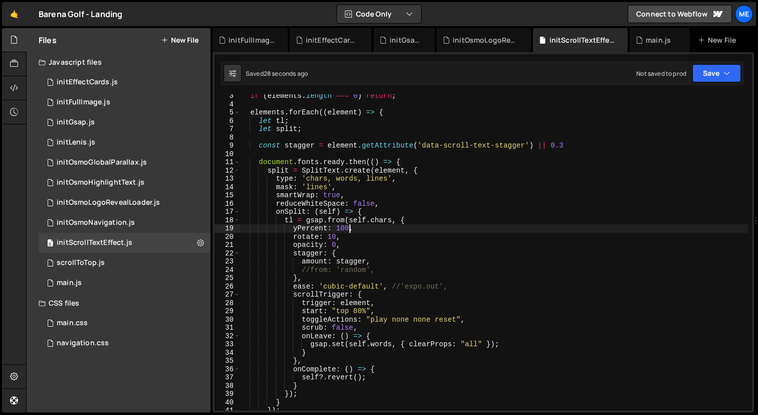
scroll to position [43, 0]
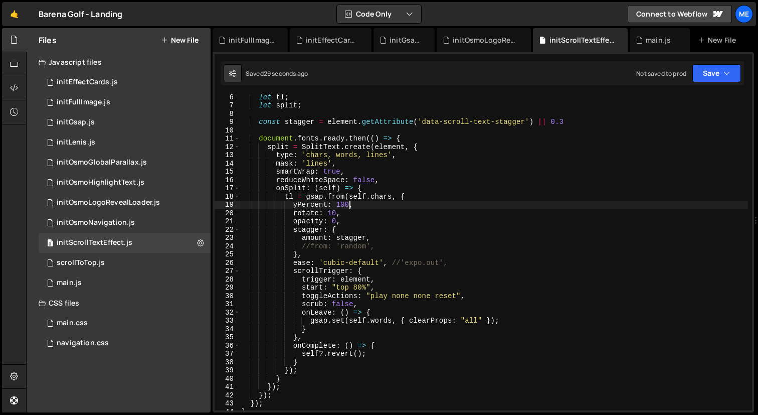
click at [302, 355] on div "let tl ; let split ; const stagger = element . getAttribute ( 'data-scroll-text…" at bounding box center [494, 259] width 509 height 333
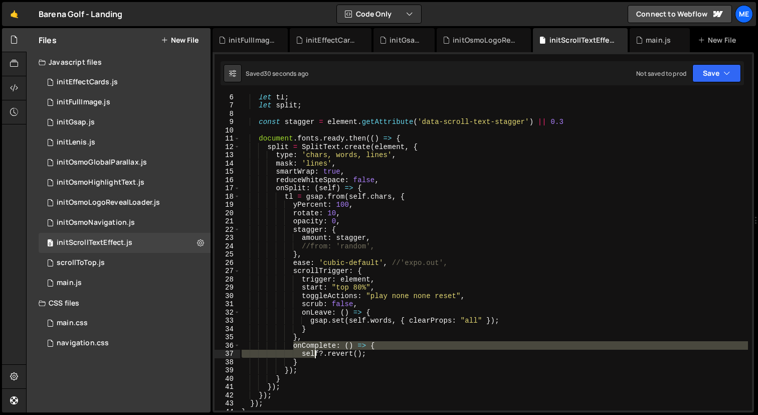
drag, startPoint x: 292, startPoint y: 347, endPoint x: 315, endPoint y: 360, distance: 26.8
click at [315, 360] on div "let tl ; let split ; const stagger = element . getAttribute ( 'data-scroll-text…" at bounding box center [494, 259] width 509 height 333
type textarea "self?.revert(); }"
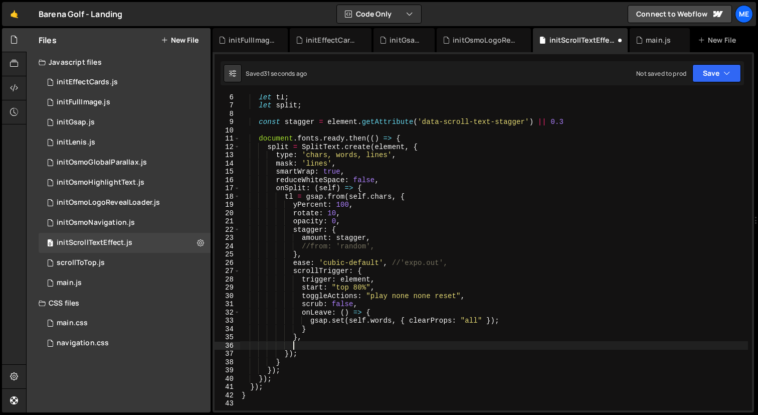
scroll to position [0, 0]
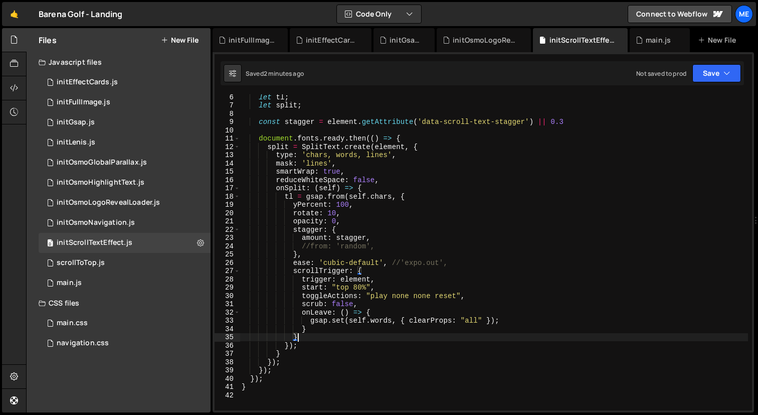
click at [401, 192] on div "let tl ; let split ; const stagger = element . getAttribute ( 'data-scroll-text…" at bounding box center [494, 259] width 509 height 333
click at [384, 246] on div "let tl ; let split ; const stagger = element . getAttribute ( 'data-scroll-text…" at bounding box center [494, 259] width 509 height 333
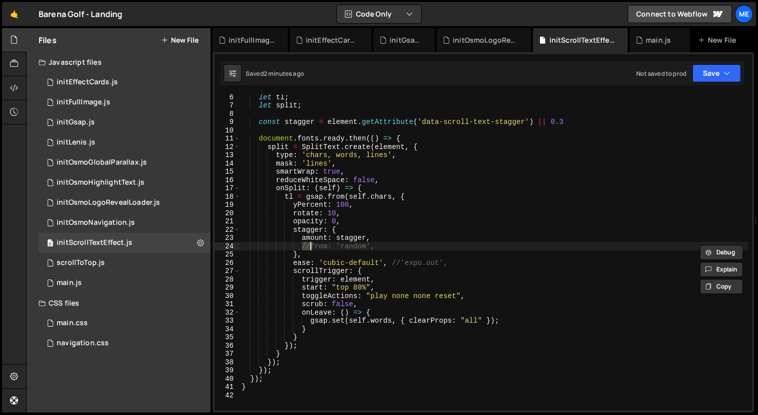
type textarea "from: 'random',"
